Goal: Task Accomplishment & Management: Register for event/course

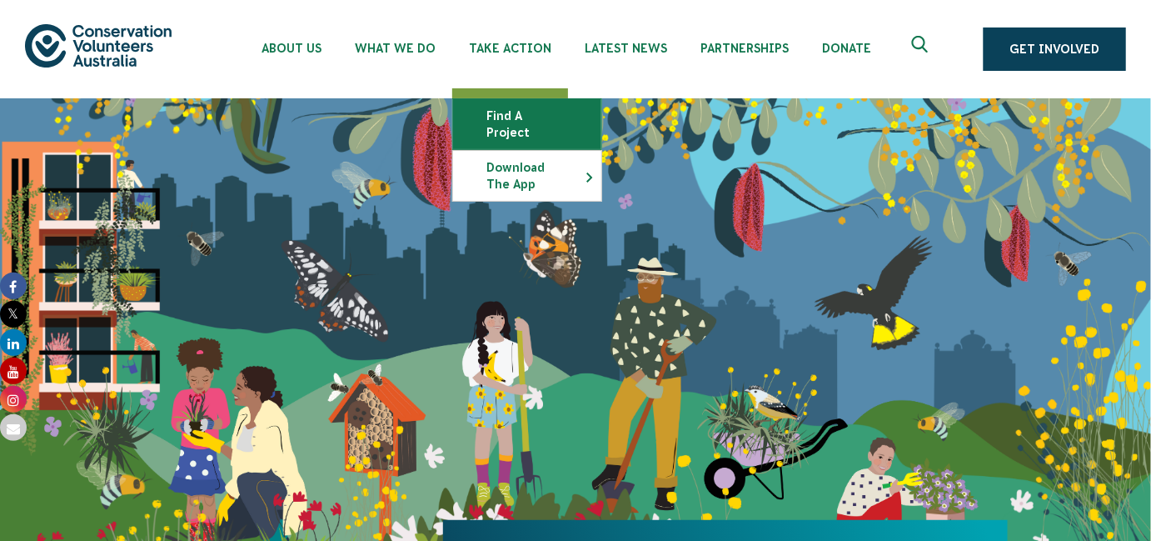
click at [510, 114] on link "Find a project" at bounding box center [527, 124] width 148 height 50
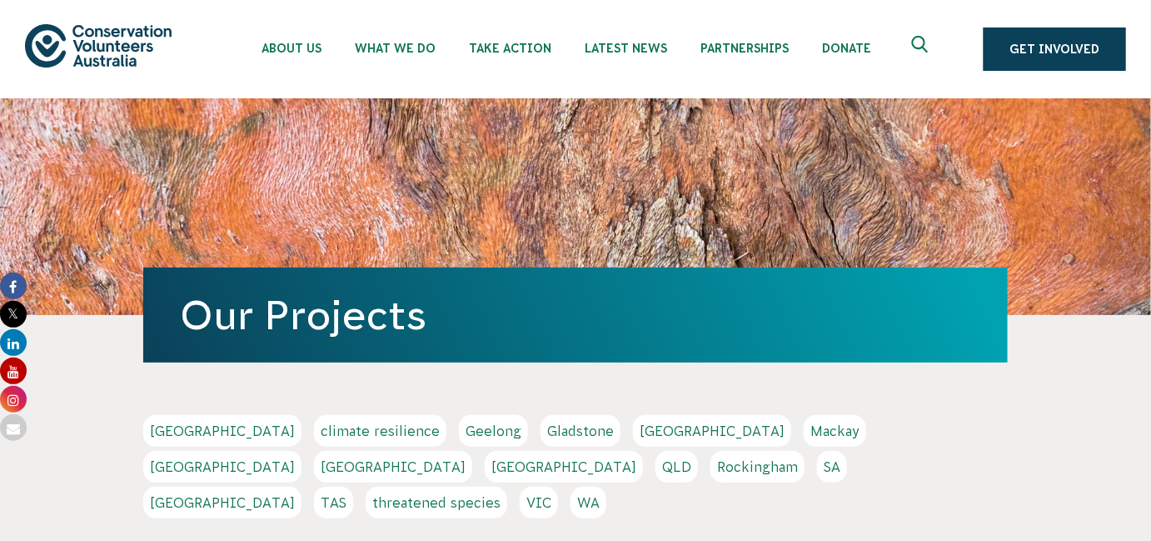
click at [643, 451] on link "Perth" at bounding box center [564, 467] width 158 height 32
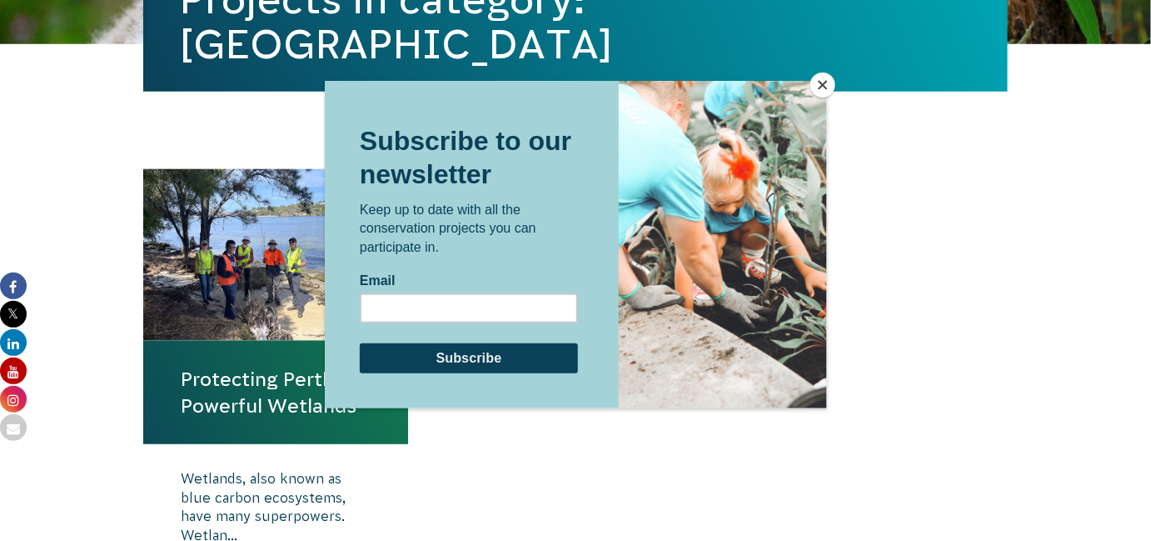
scroll to position [530, 0]
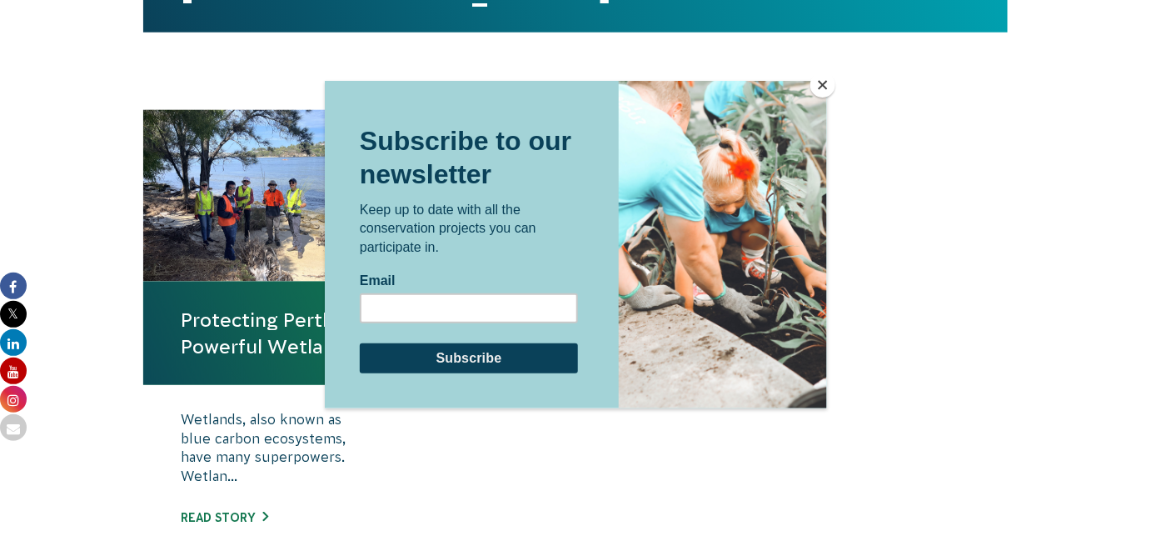
click at [824, 87] on button "Close" at bounding box center [822, 84] width 25 height 25
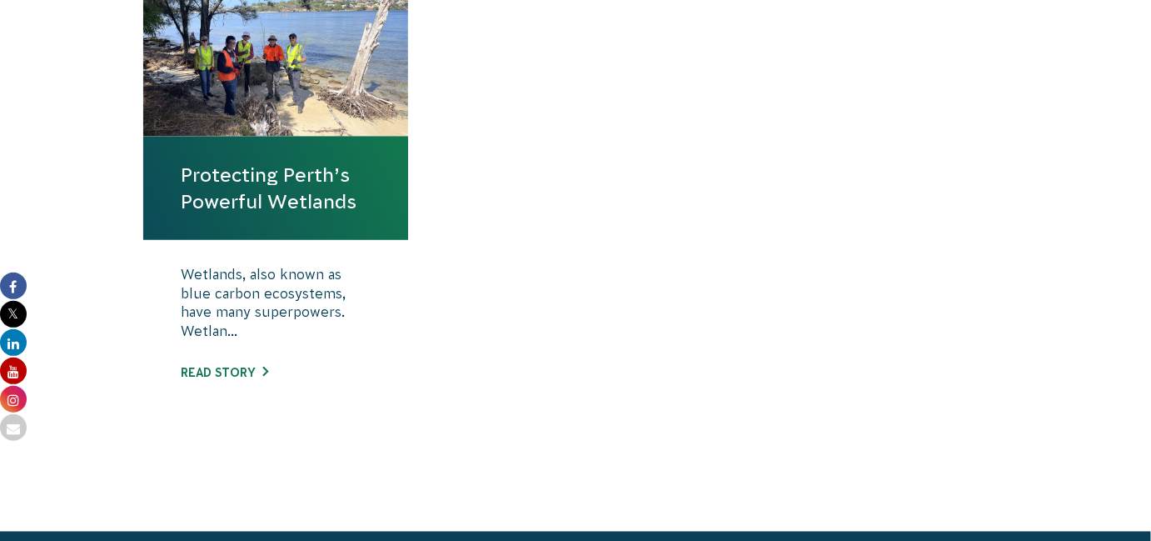
scroll to position [757, 0]
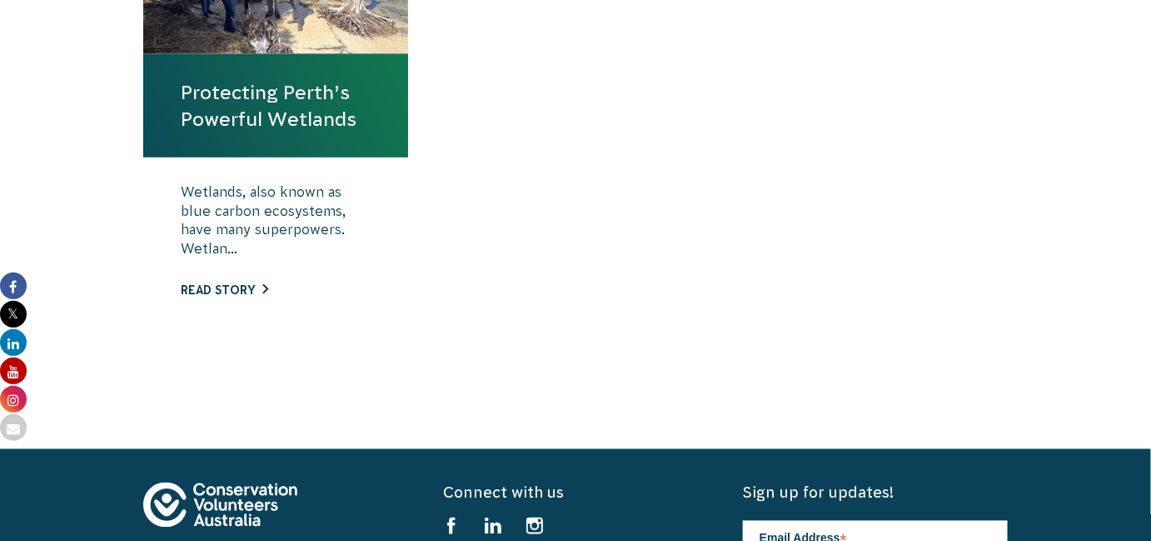
click at [214, 288] on link "Read story" at bounding box center [224, 289] width 87 height 13
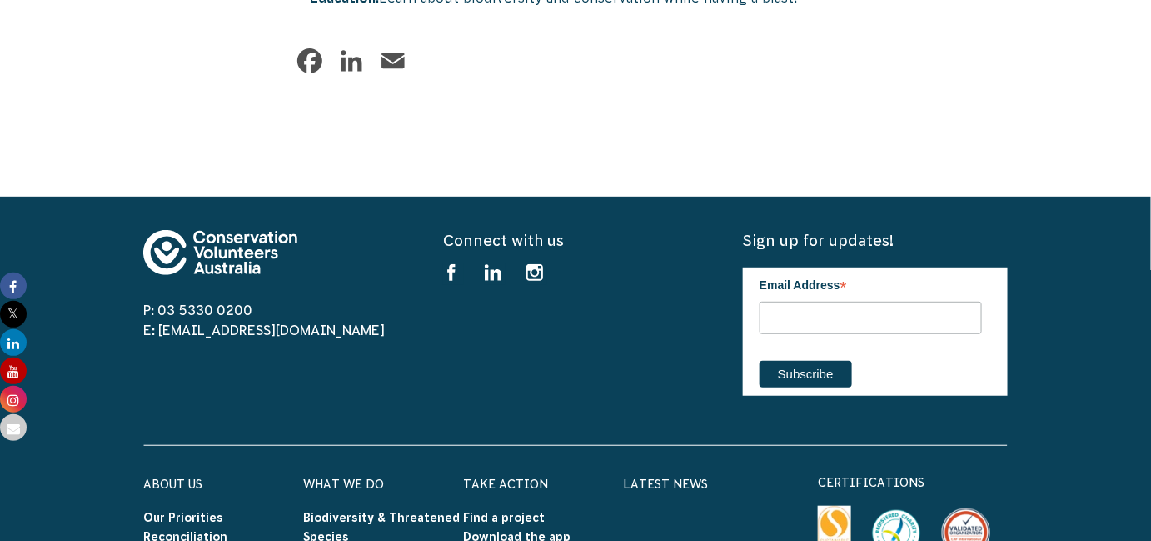
scroll to position [2271, 0]
